Goal: Information Seeking & Learning: Find specific fact

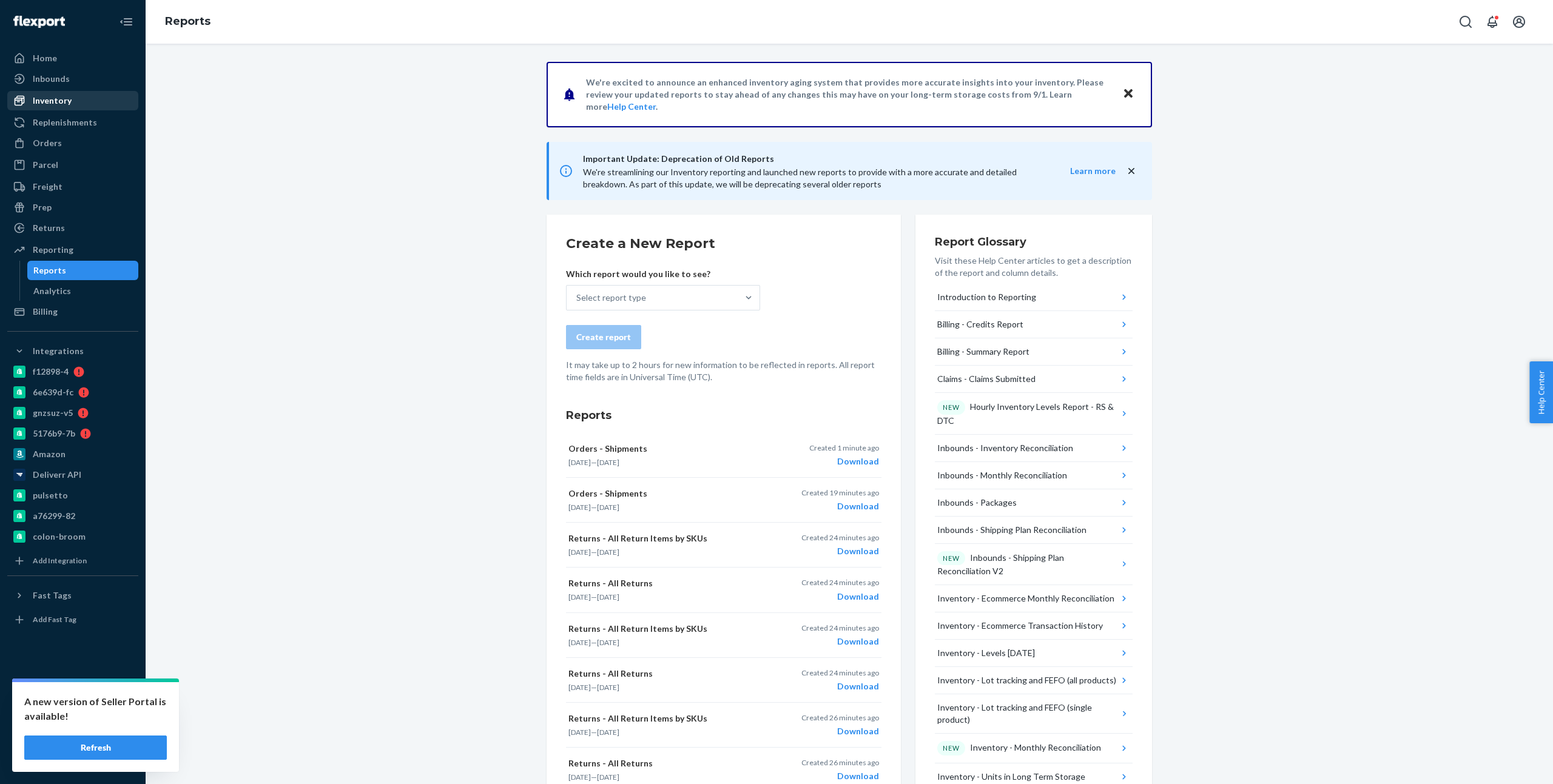
click at [54, 95] on div "Inventory" at bounding box center [52, 100] width 39 height 12
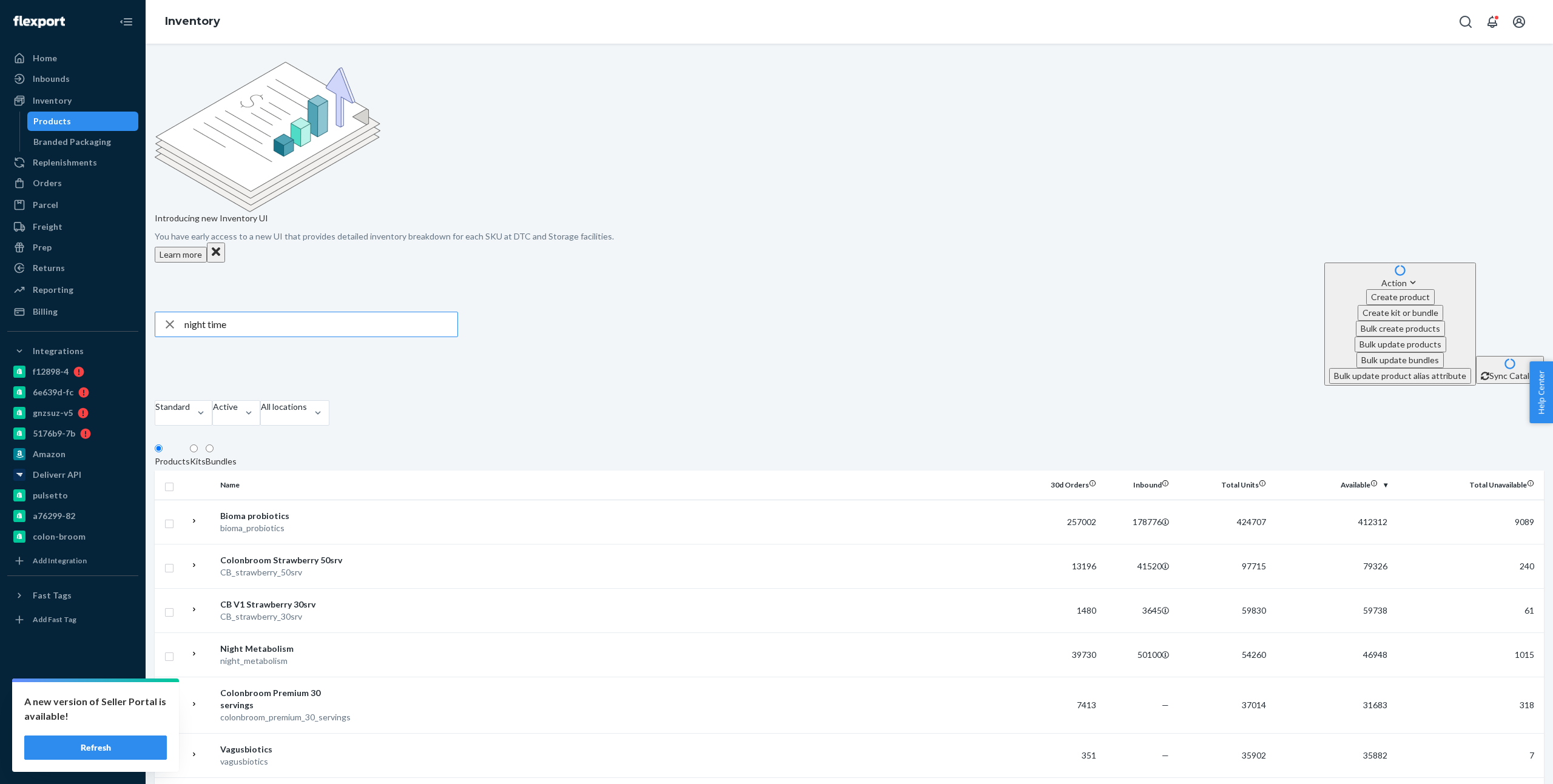
type input "night time"
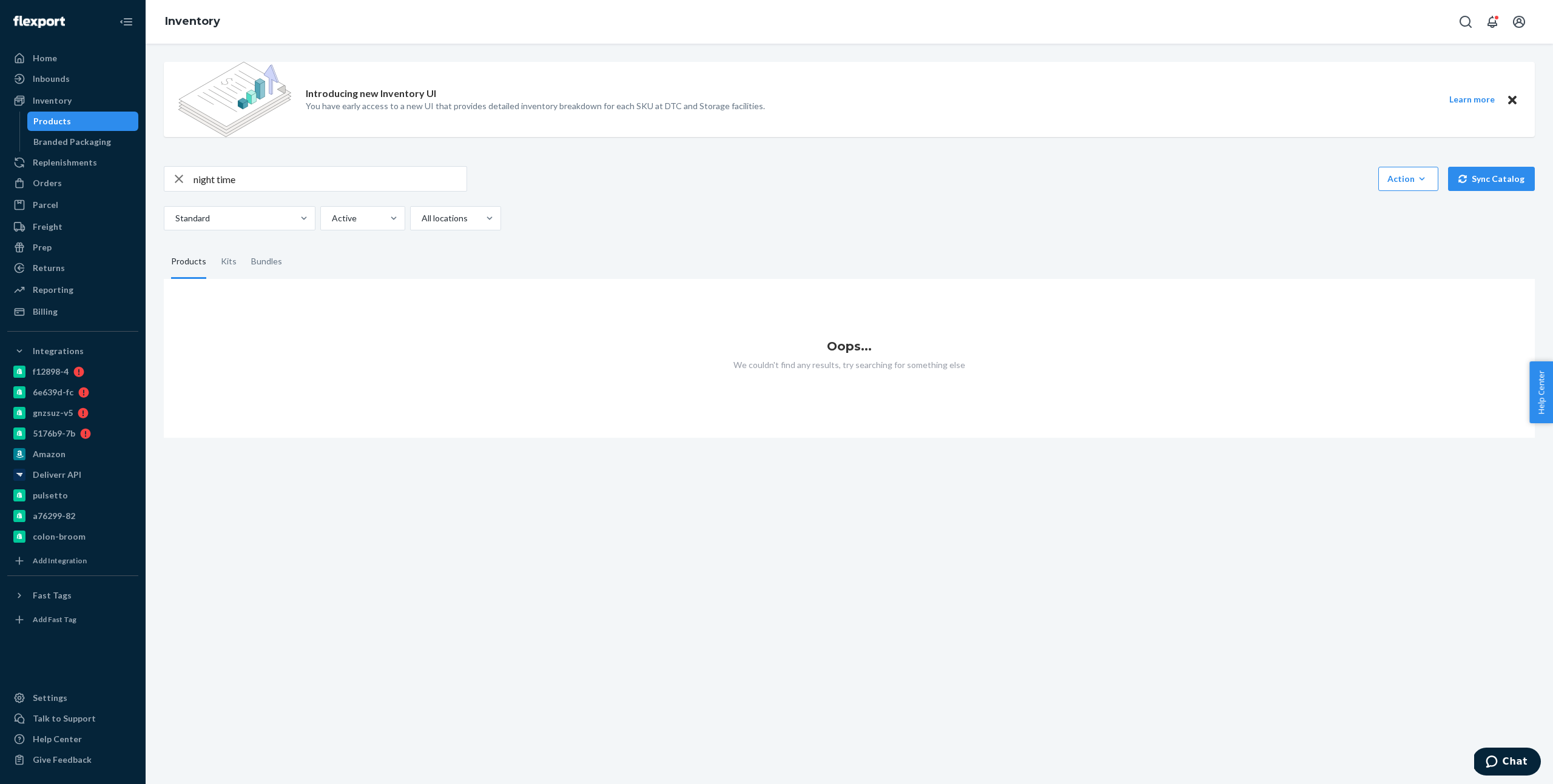
click at [219, 175] on input "night time" at bounding box center [330, 179] width 273 height 24
type input "night"
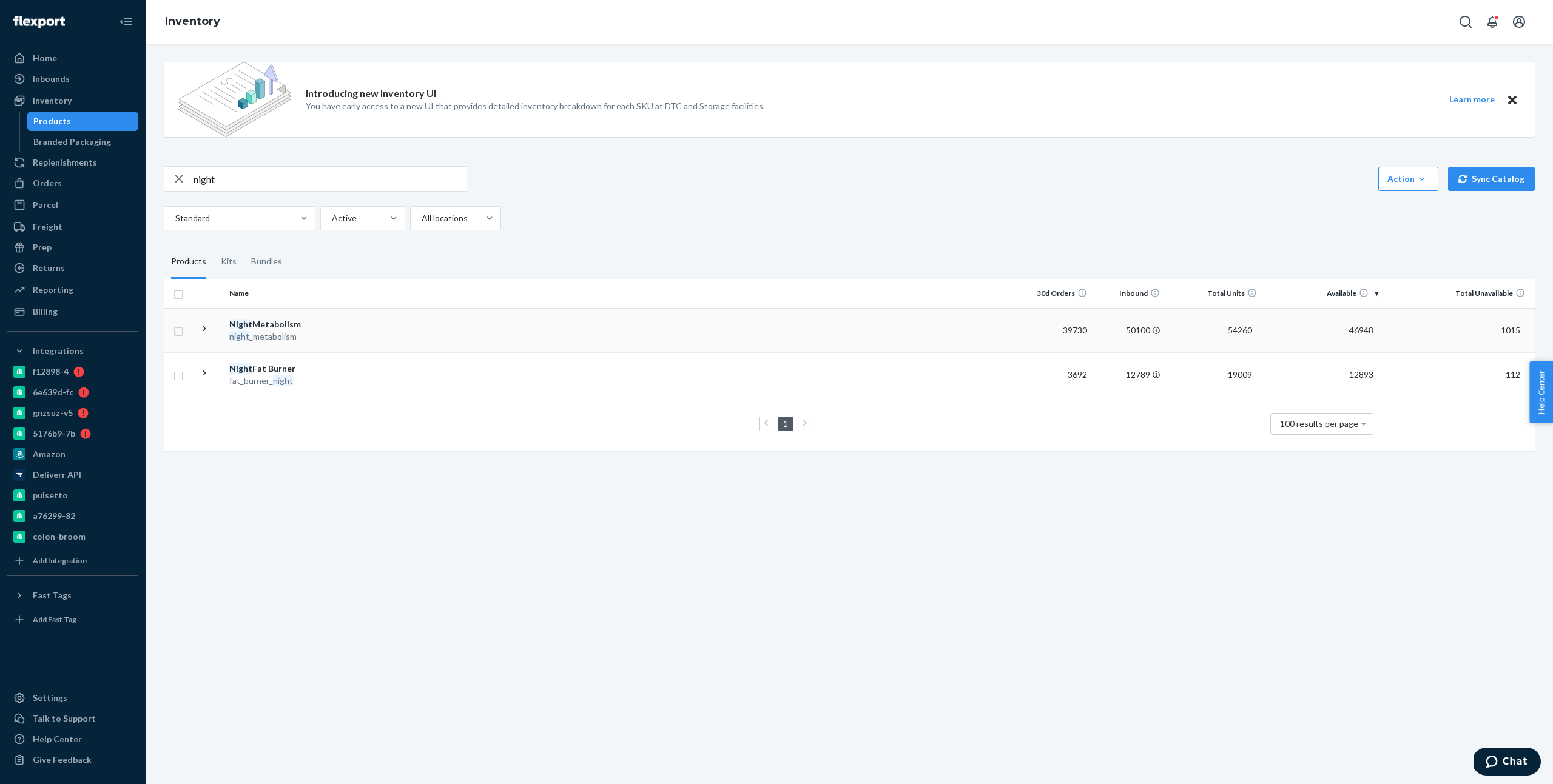
click at [206, 331] on icon at bounding box center [204, 329] width 12 height 12
